Goal: Information Seeking & Learning: Check status

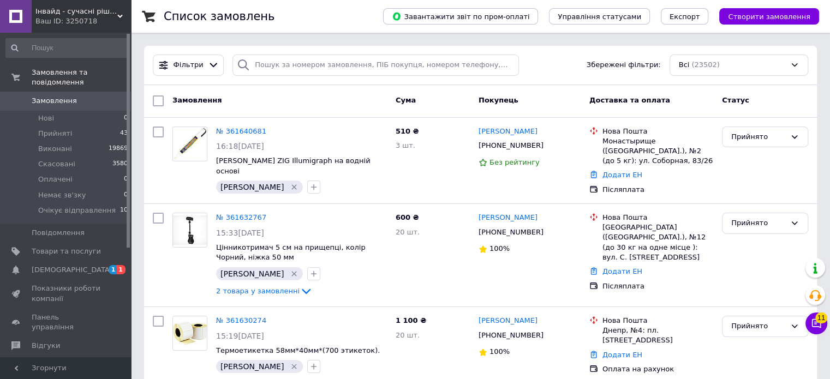
click at [83, 265] on span "[DEMOGRAPHIC_DATA]" at bounding box center [66, 270] width 69 height 10
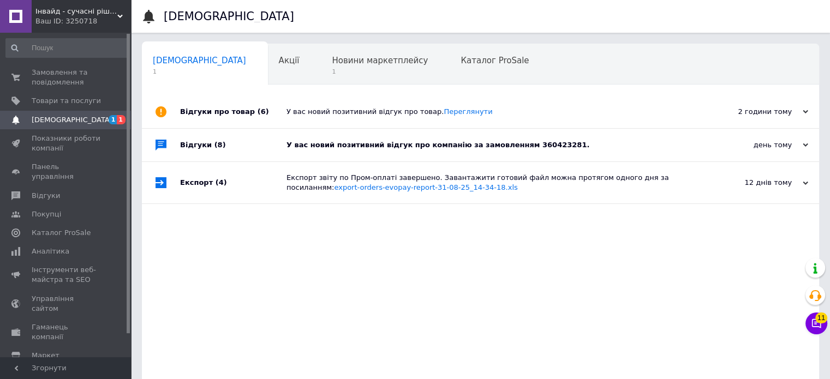
click at [464, 144] on div "У вас новий позитивний відгук про компанію за замовленням 360423281." at bounding box center [492, 145] width 412 height 10
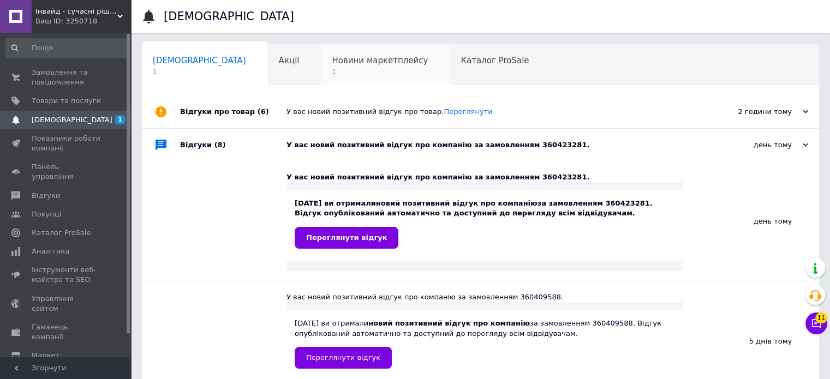
click at [332, 73] on span "1" at bounding box center [380, 72] width 96 height 8
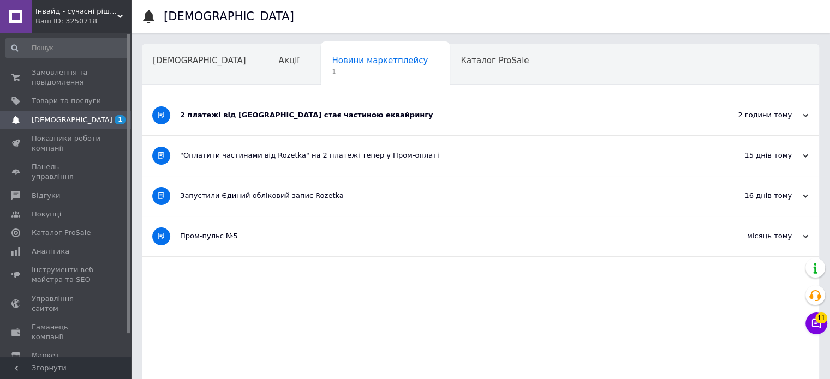
click at [279, 113] on div "2 платежі від [GEOGRAPHIC_DATA] стає частиною еквайрингу" at bounding box center [439, 115] width 519 height 10
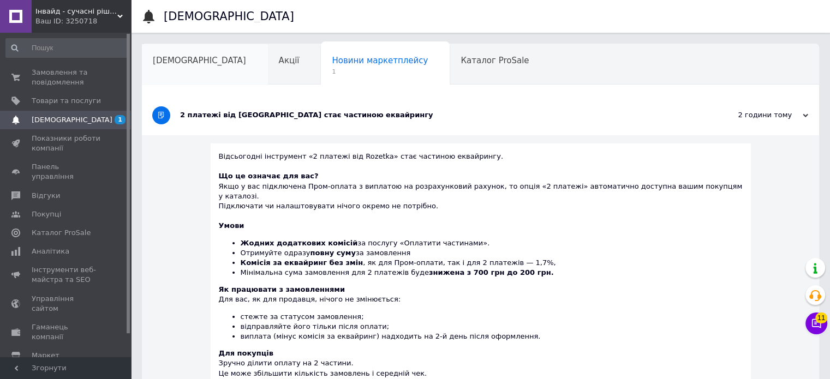
click at [174, 62] on span "[DEMOGRAPHIC_DATA]" at bounding box center [199, 61] width 93 height 10
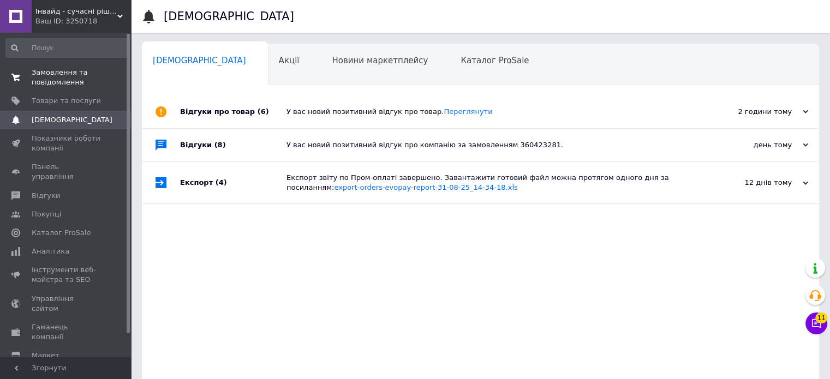
click at [76, 76] on span "Замовлення та повідомлення" at bounding box center [66, 78] width 69 height 20
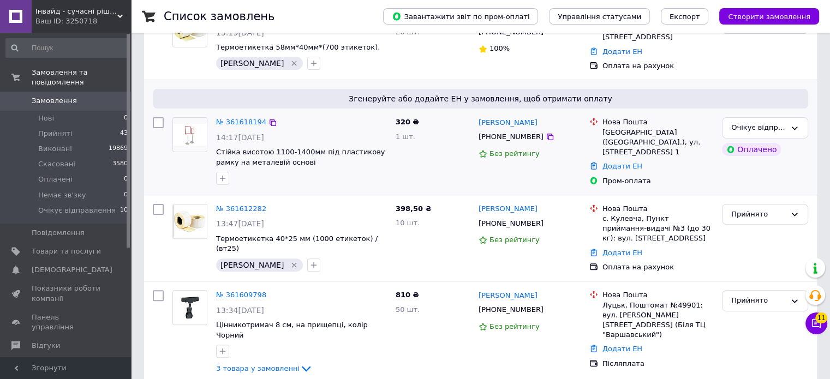
scroll to position [327, 0]
